Goal: Task Accomplishment & Management: Use online tool/utility

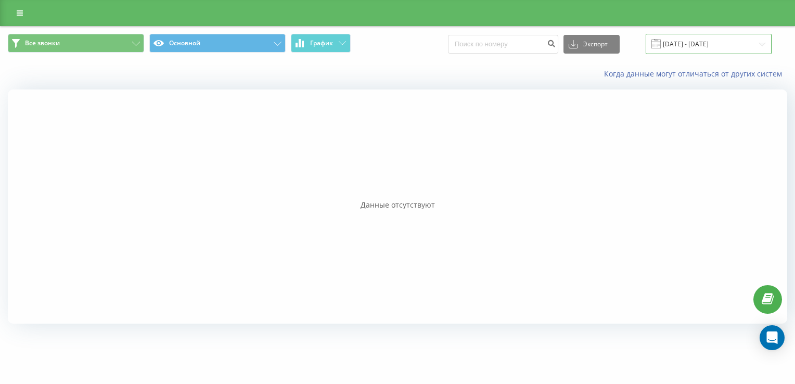
click at [715, 44] on input "08.09.2025 - 14.09.2025" at bounding box center [709, 44] width 126 height 20
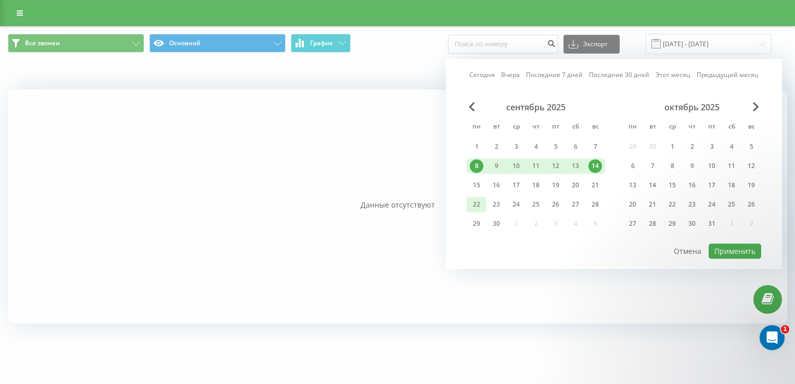
click at [477, 200] on div "22" at bounding box center [477, 205] width 14 height 14
click at [732, 247] on button "Применить" at bounding box center [735, 251] width 53 height 15
type input "22.09.2025 - 22.09.2025"
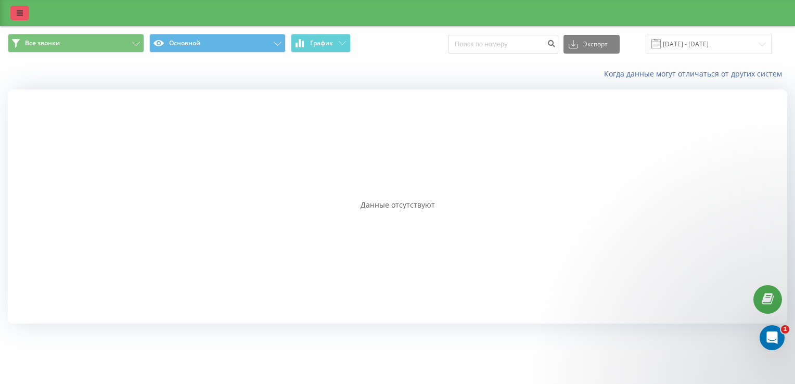
click at [14, 12] on link at bounding box center [19, 13] width 19 height 15
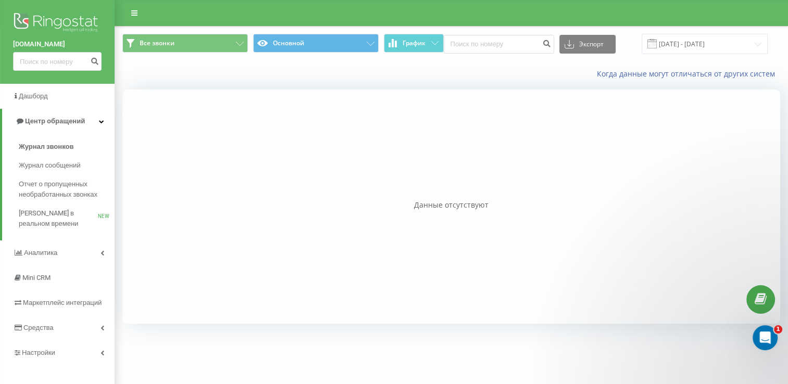
click at [50, 19] on img at bounding box center [57, 23] width 88 height 26
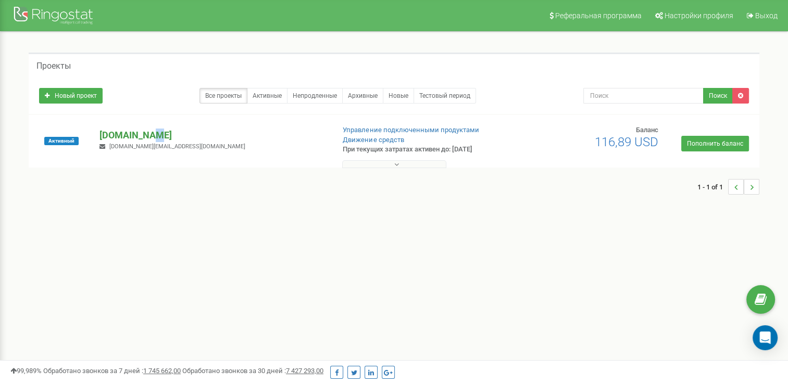
click at [151, 130] on p "[DOMAIN_NAME]" at bounding box center [212, 136] width 226 height 14
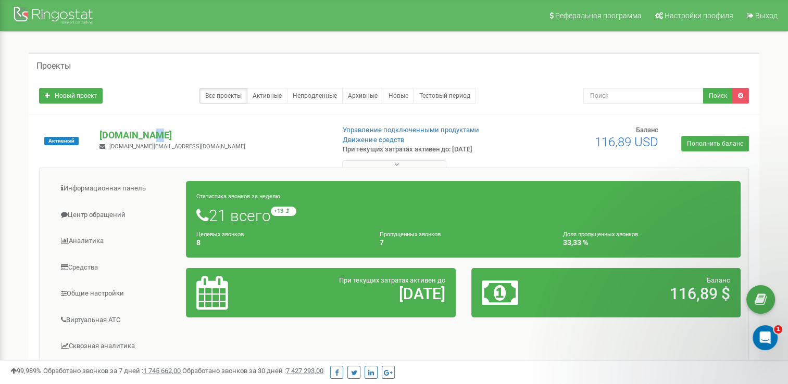
click at [403, 164] on button at bounding box center [394, 164] width 104 height 8
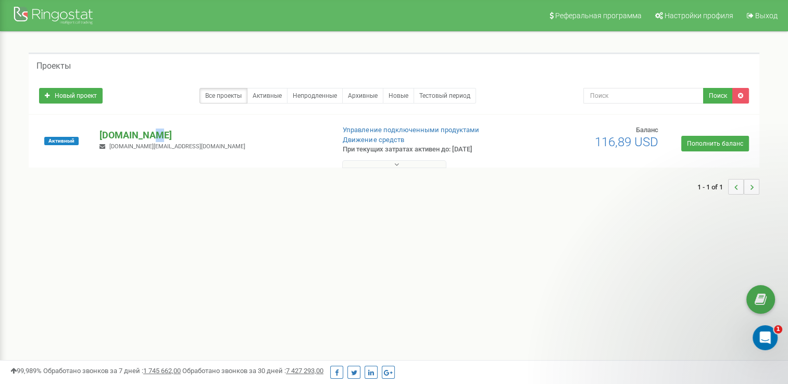
click at [146, 130] on p "[DOMAIN_NAME]" at bounding box center [212, 136] width 226 height 14
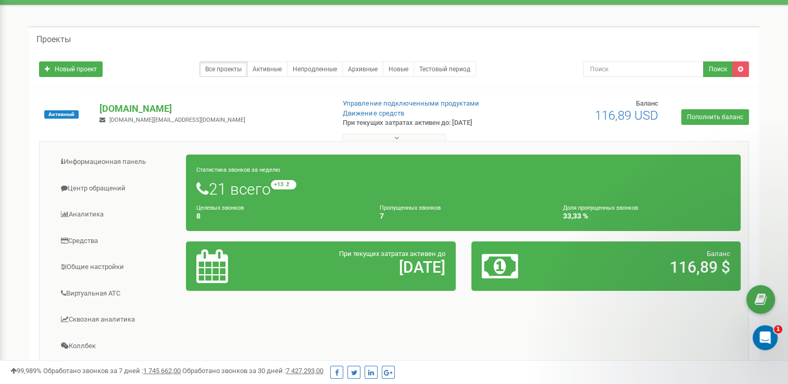
scroll to position [52, 0]
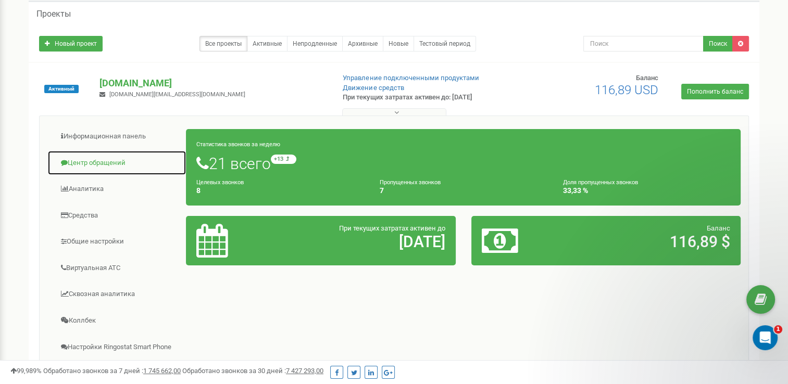
click at [113, 161] on link "Центр обращений" at bounding box center [116, 163] width 139 height 26
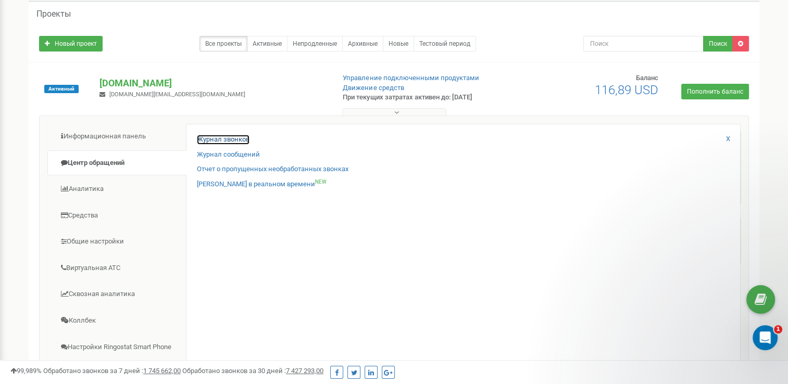
click at [239, 136] on link "Журнал звонков" at bounding box center [223, 140] width 53 height 10
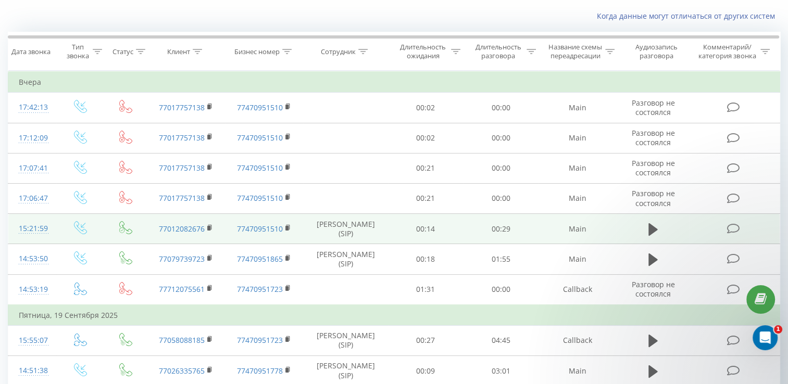
scroll to position [52, 0]
